Goal: Complete application form

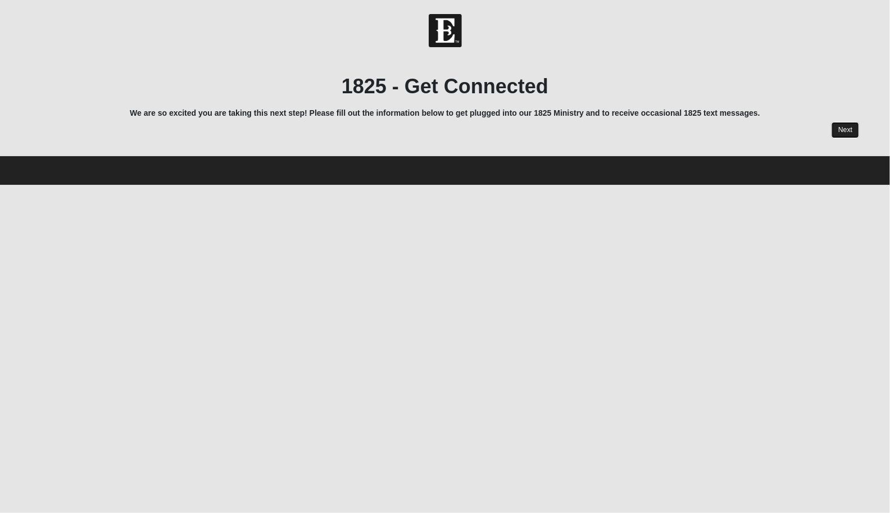
click at [854, 125] on link "Next" at bounding box center [846, 130] width 28 height 16
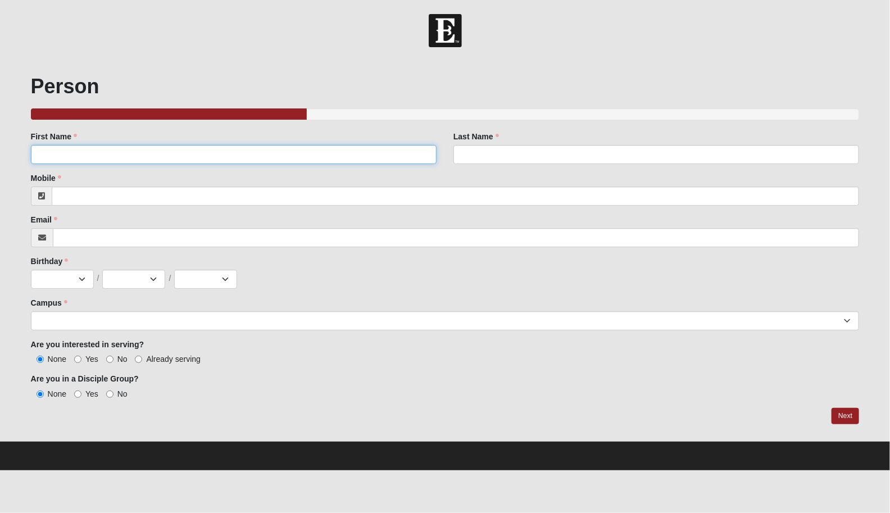
click at [200, 156] on input "First Name" at bounding box center [234, 154] width 406 height 19
type input "Garri Lynn"
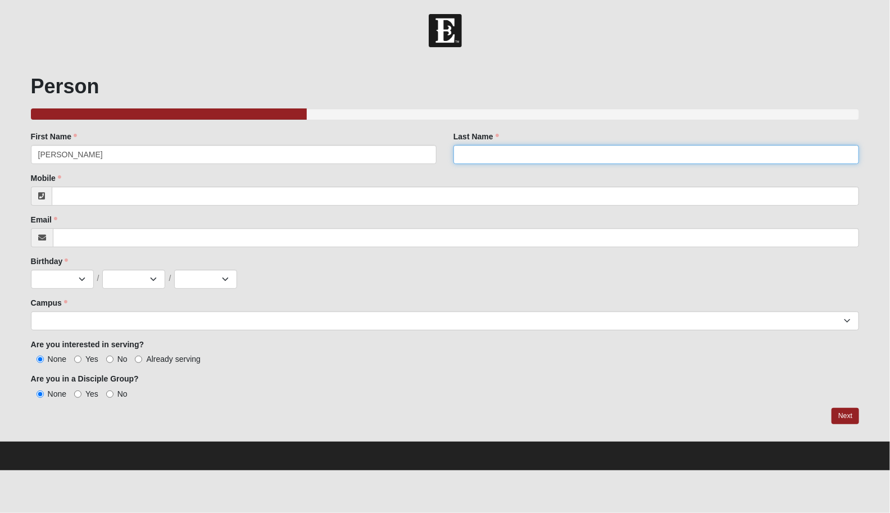
click at [512, 153] on input "Last Name" at bounding box center [656, 154] width 406 height 19
type input "Darter"
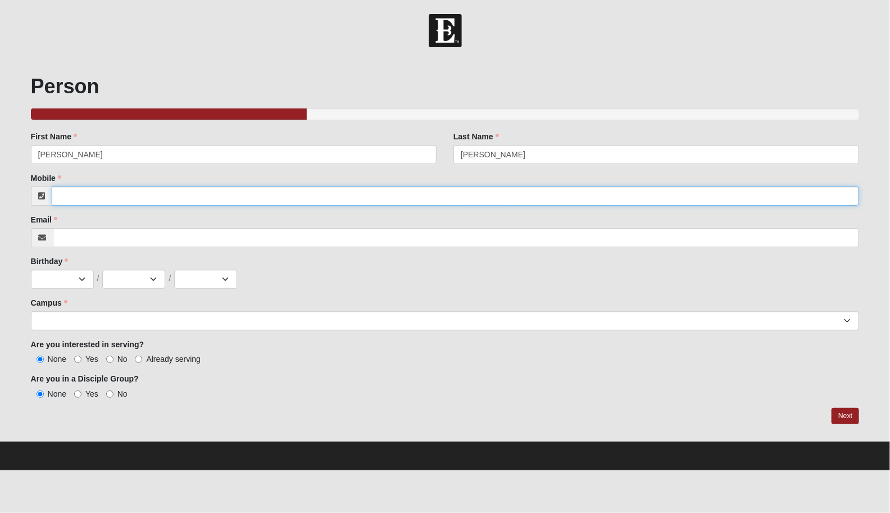
click at [188, 195] on input "Mobile" at bounding box center [456, 196] width 808 height 19
type input "(479) 209-4860"
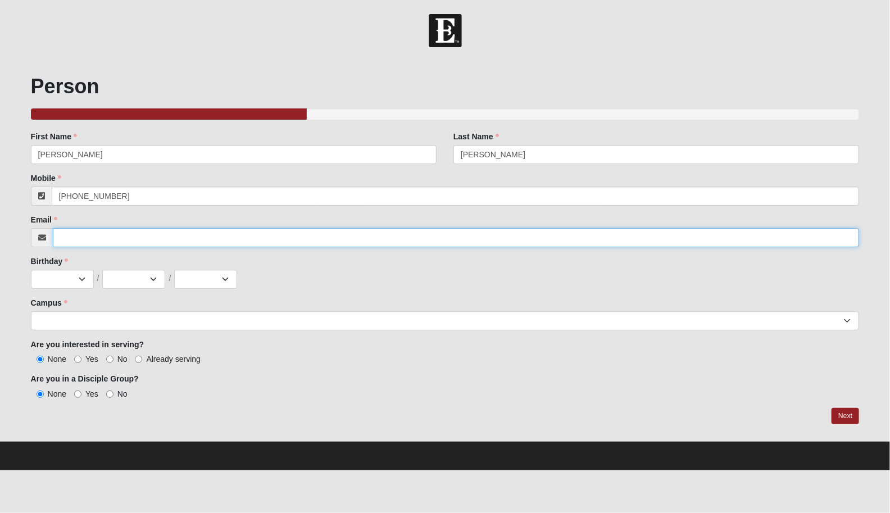
click at [161, 240] on input "Email" at bounding box center [456, 237] width 807 height 19
type input "GarriLynn.Darter@coe22.com"
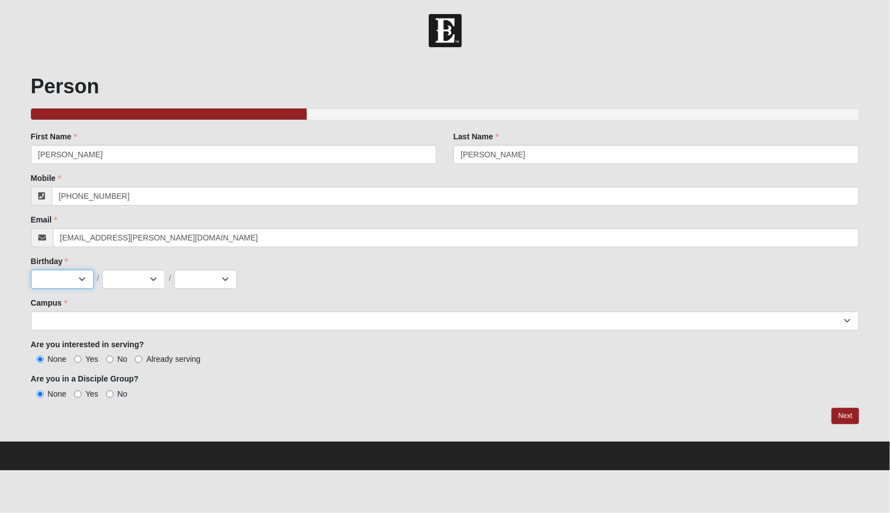
click at [65, 281] on select "Jan Feb Mar Apr May Jun Jul Aug Sep Oct Nov Dec" at bounding box center [62, 279] width 63 height 19
select select "6"
click at [31, 270] on select "Jan Feb Mar Apr May Jun Jul Aug Sep Oct Nov Dec" at bounding box center [62, 279] width 63 height 19
click at [126, 275] on select "1 2 3 4 5 6 7 8 9 10 11 12 13 14 15 16 17 18 19 20 21 22 23 24 25 26 27 28 29 3…" at bounding box center [133, 279] width 63 height 19
select select "22"
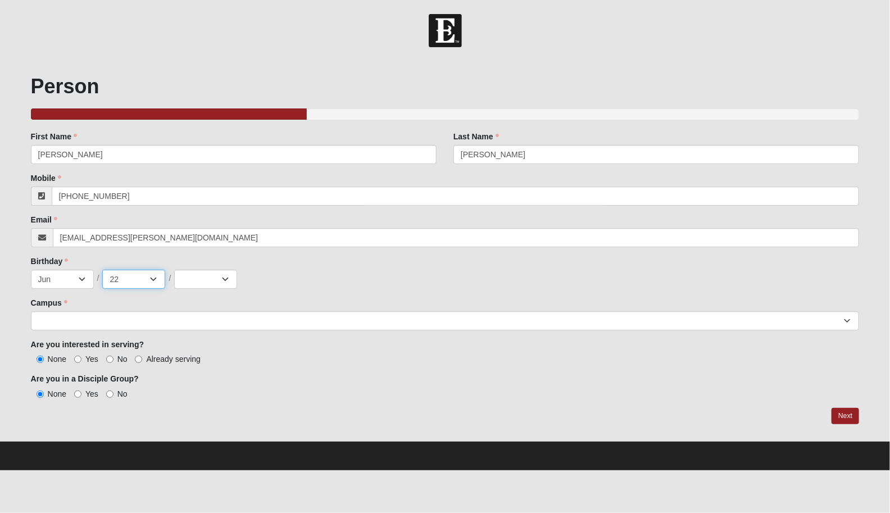
click at [102, 270] on select "1 2 3 4 5 6 7 8 9 10 11 12 13 14 15 16 17 18 19 20 21 22 23 24 25 26 27 28 29 3…" at bounding box center [133, 279] width 63 height 19
click at [193, 282] on select "2025 2024 2023 2022 2021 2020 2019 2018 2017 2016 2015 2014 2013 2012 2011 2010…" at bounding box center [205, 279] width 63 height 19
select select "1979"
click at [174, 270] on select "2025 2024 2023 2022 2021 2020 2019 2018 2017 2016 2015 2014 2013 2012 2011 2010…" at bounding box center [205, 279] width 63 height 19
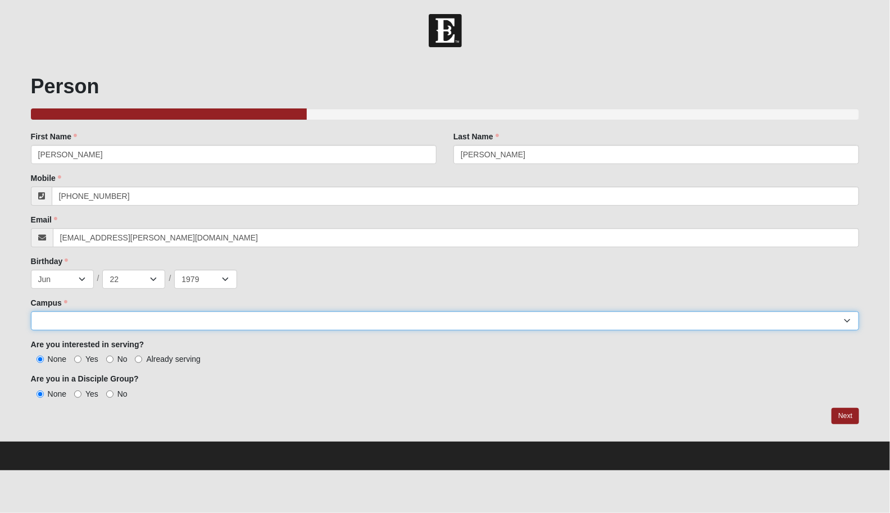
click at [84, 324] on select "Arlington Baymeadows Eleven22 Online Fleming Island Jesup Mandarin North Jax Or…" at bounding box center [445, 320] width 829 height 19
select select "5"
click at [31, 311] on select "Arlington Baymeadows Eleven22 Online Fleming Island Jesup Mandarin North Jax Or…" at bounding box center [445, 320] width 829 height 19
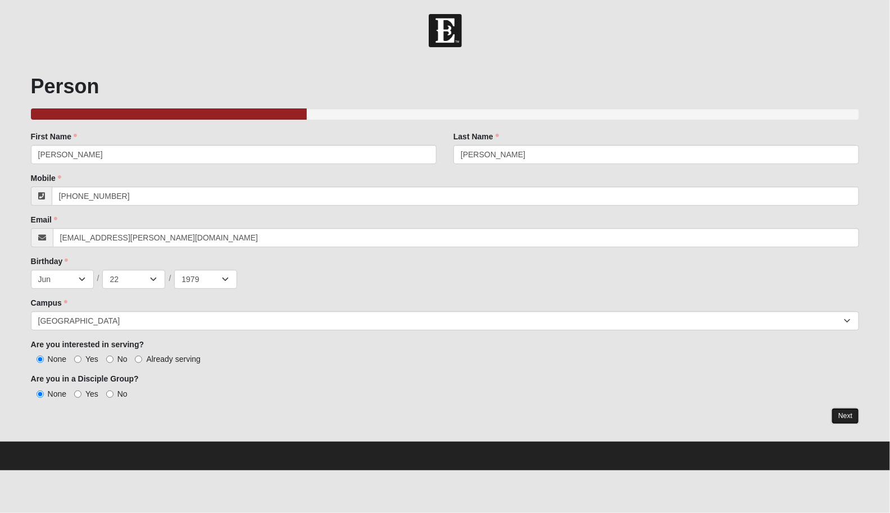
click at [845, 414] on link "Next" at bounding box center [846, 416] width 28 height 16
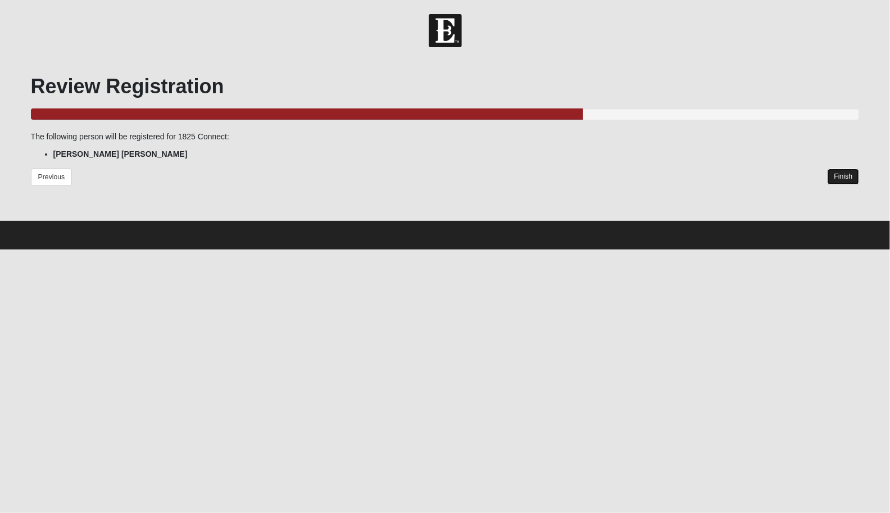
click at [843, 176] on link "Finish" at bounding box center [844, 177] width 32 height 16
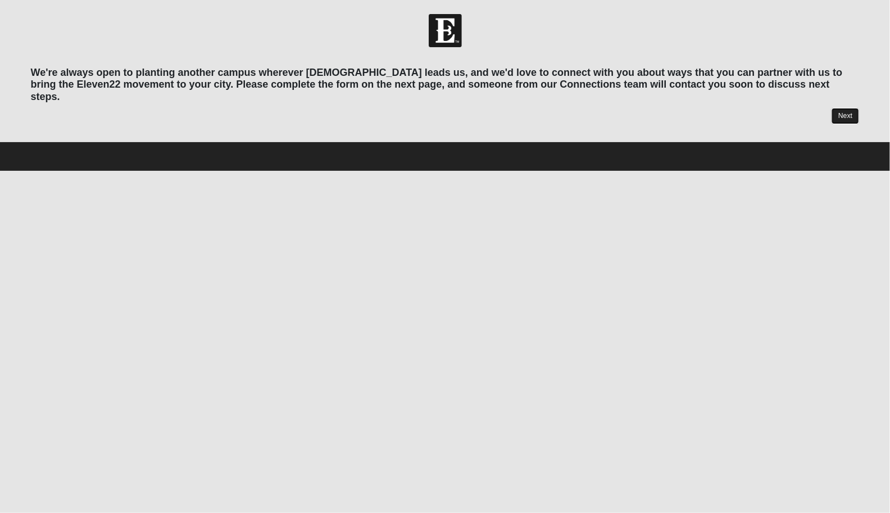
click at [850, 108] on link "Next" at bounding box center [846, 116] width 28 height 16
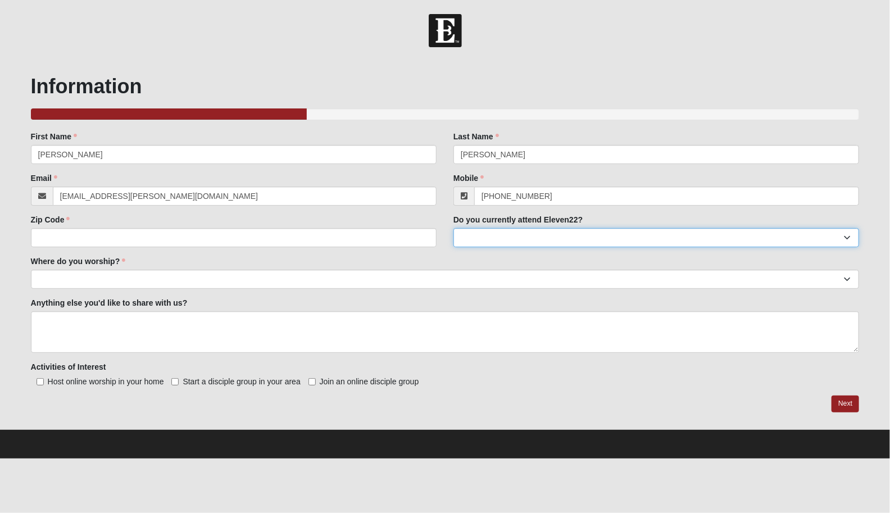
click at [689, 239] on select "Yes No" at bounding box center [656, 237] width 406 height 19
click at [453, 228] on select "Yes No" at bounding box center [656, 237] width 406 height 19
click at [689, 239] on select "Yes No" at bounding box center [656, 237] width 406 height 19
select select "Yes"
click at [453, 228] on select "Yes No" at bounding box center [656, 237] width 406 height 19
